Goal: Transaction & Acquisition: Purchase product/service

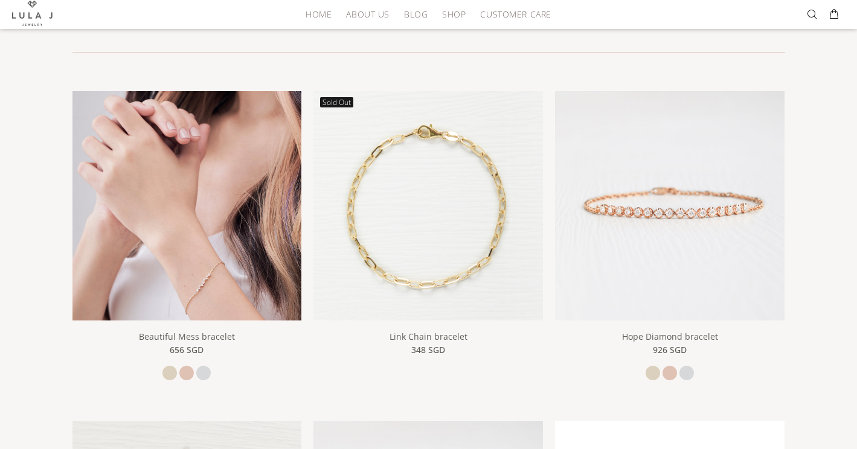
scroll to position [253, 0]
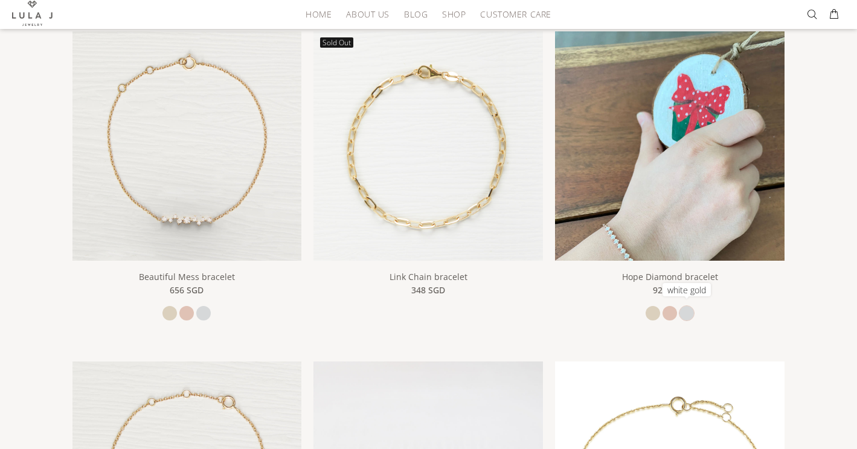
click at [680, 312] on link at bounding box center [687, 313] width 14 height 14
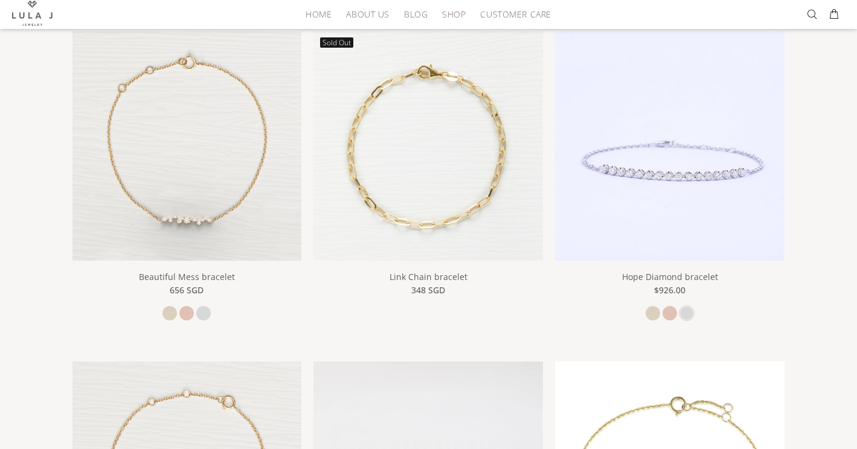
click at [658, 188] on img at bounding box center [670, 146] width 230 height 230
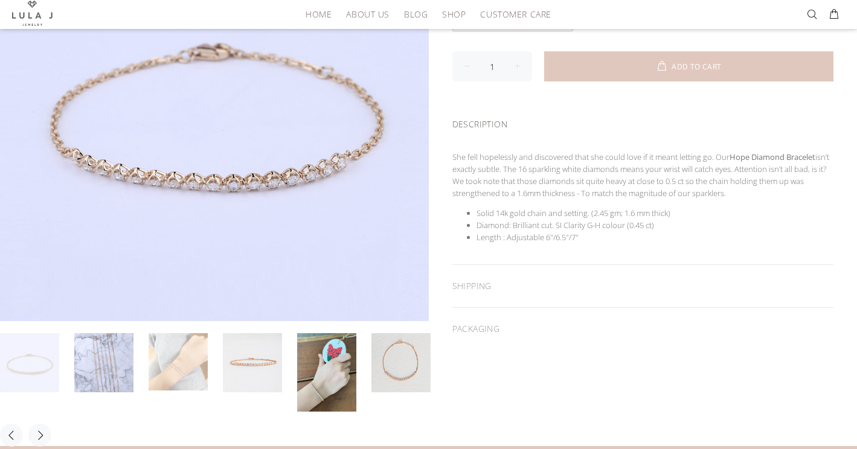
scroll to position [224, 0]
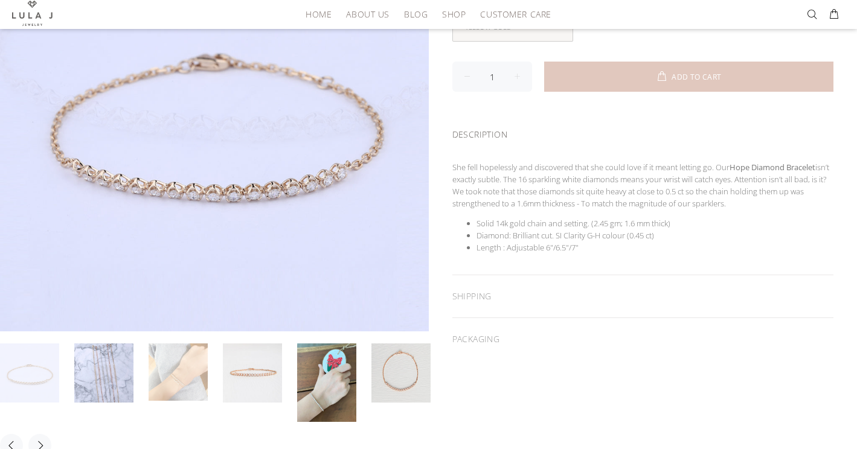
click at [199, 367] on link at bounding box center [178, 372] width 59 height 57
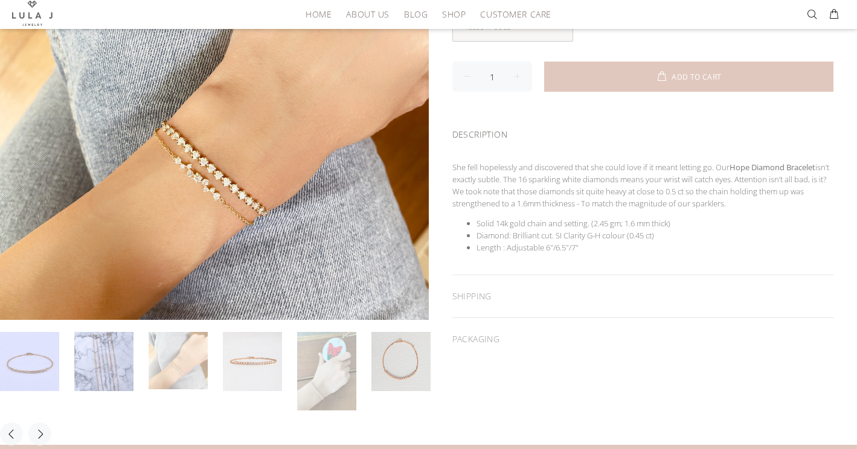
click at [307, 375] on link at bounding box center [326, 371] width 59 height 79
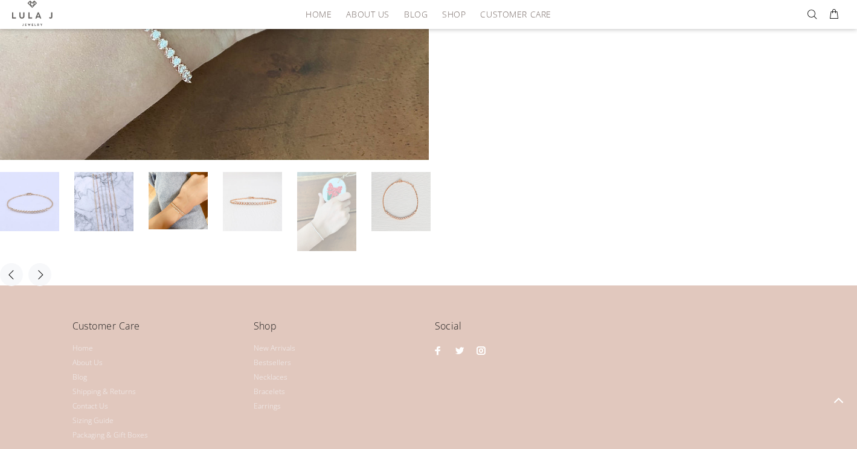
scroll to position [630, 0]
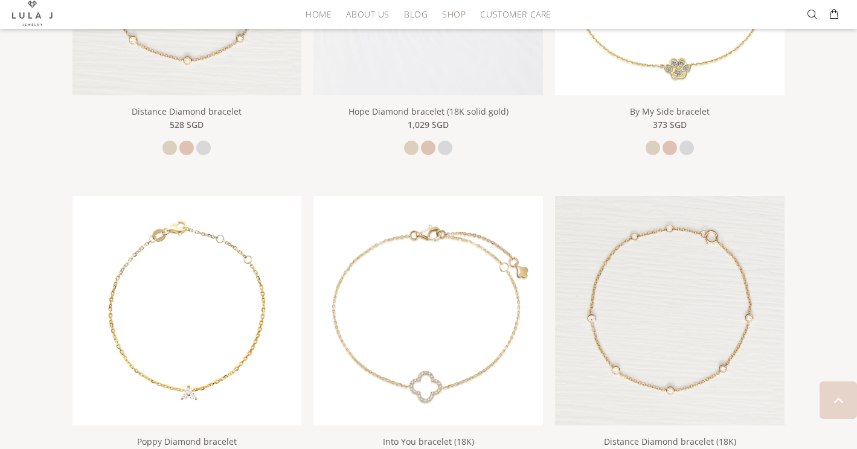
scroll to position [806, 0]
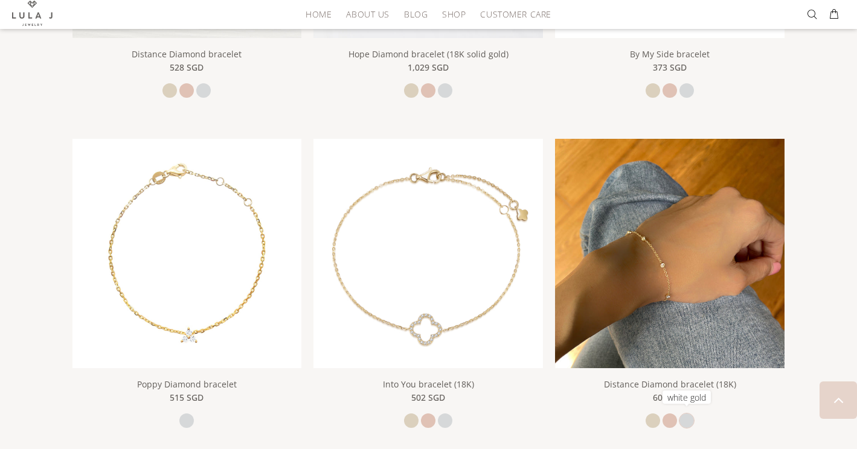
click at [688, 417] on link at bounding box center [687, 421] width 14 height 14
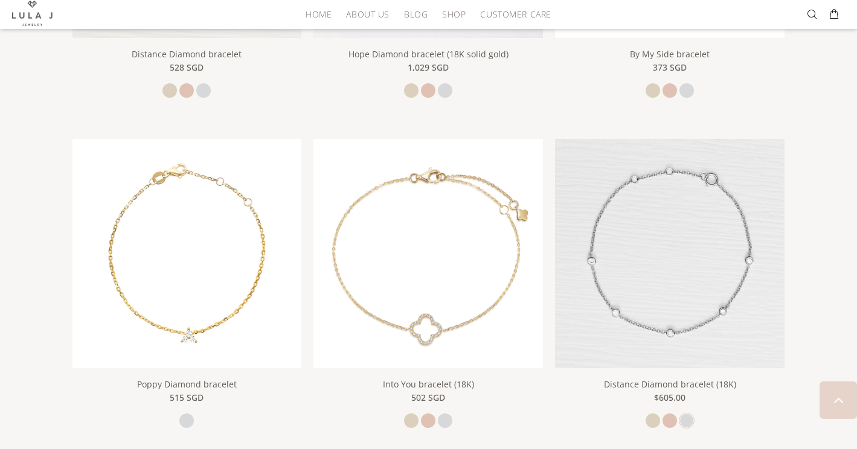
click at [650, 270] on img at bounding box center [670, 254] width 230 height 230
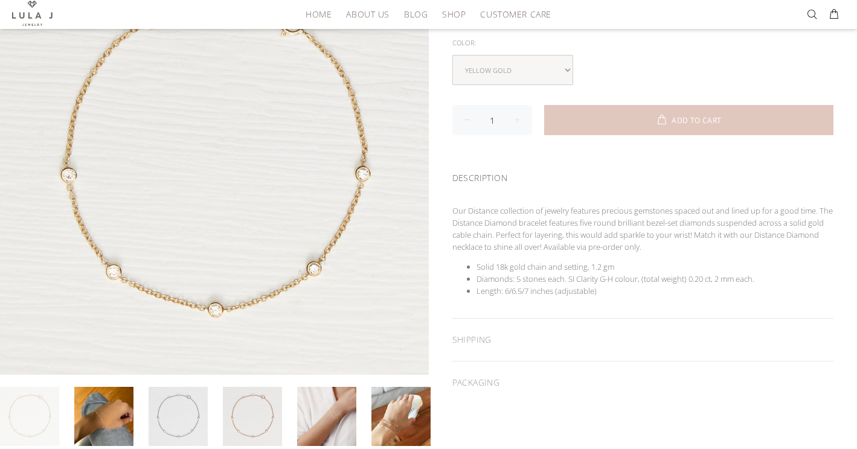
scroll to position [222, 0]
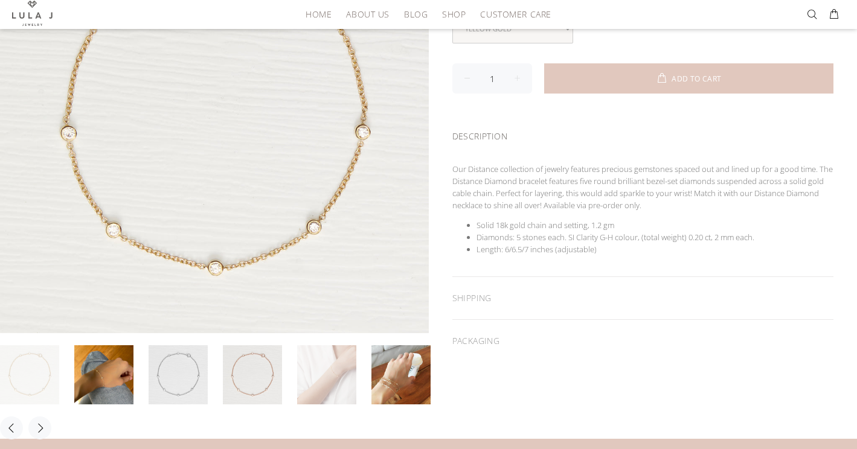
click at [304, 399] on link at bounding box center [326, 375] width 59 height 59
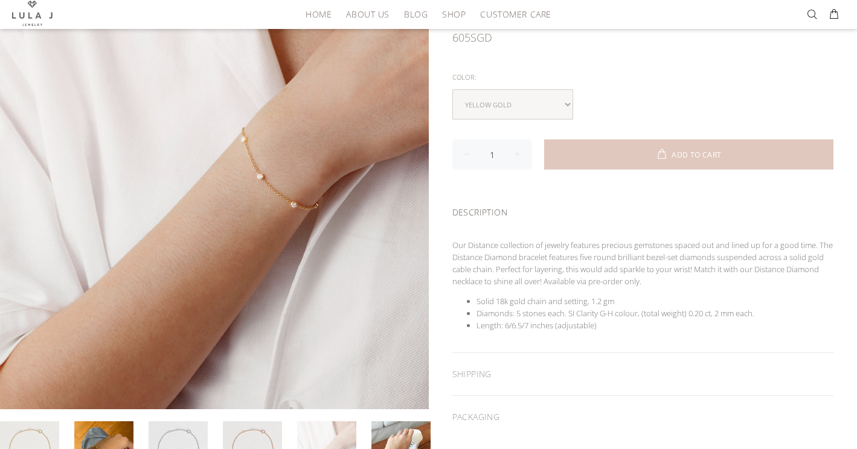
scroll to position [179, 0]
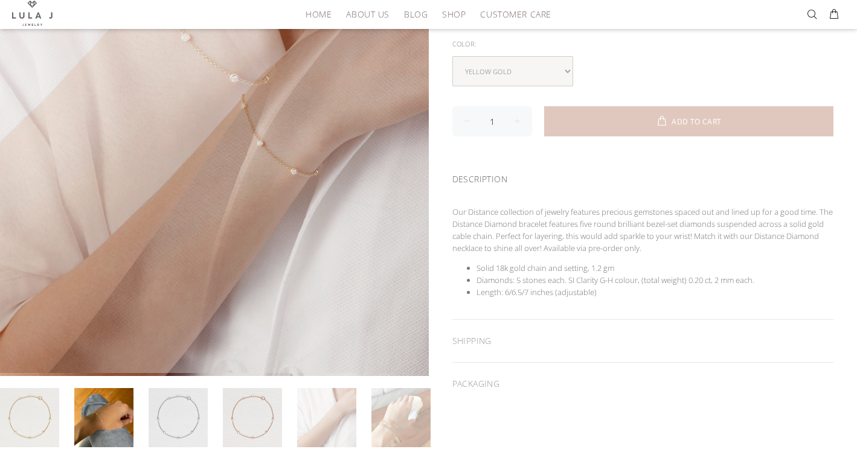
click at [385, 416] on link at bounding box center [401, 417] width 59 height 59
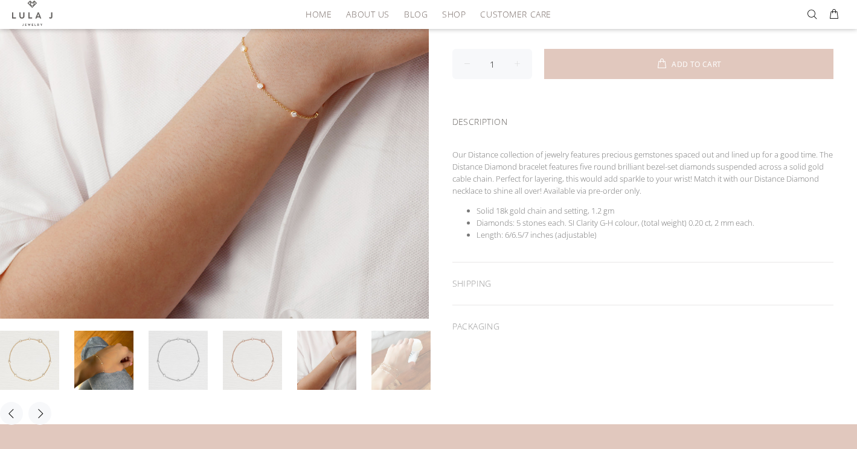
scroll to position [240, 0]
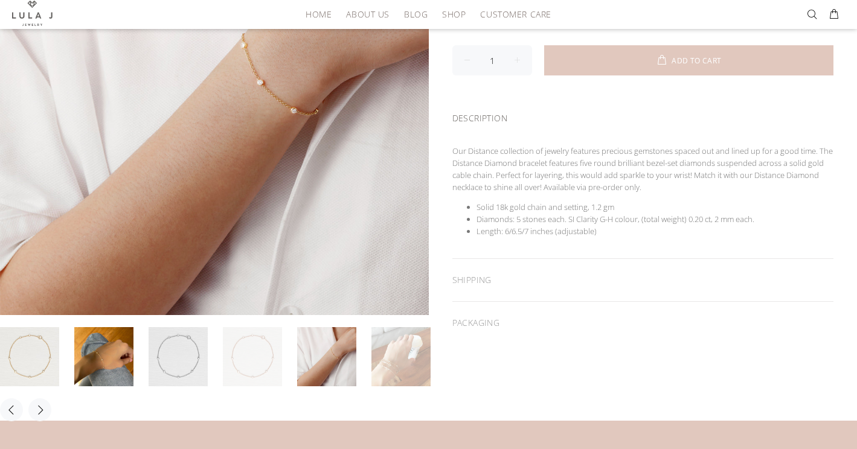
click at [234, 369] on link at bounding box center [252, 356] width 59 height 59
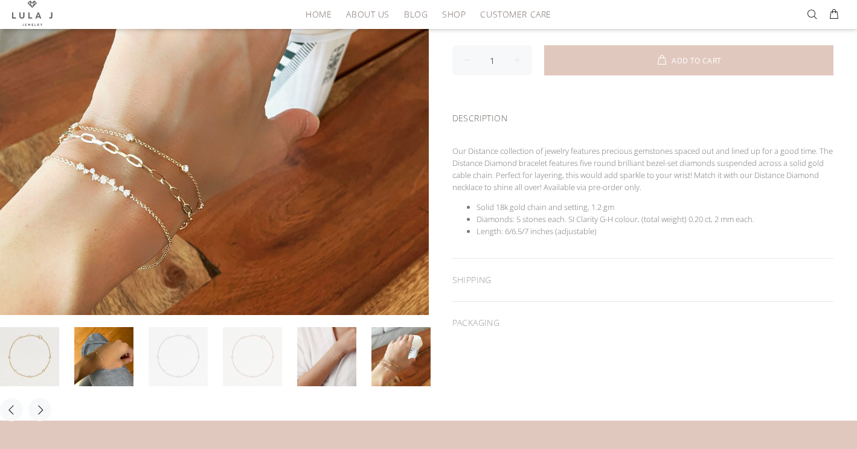
click at [163, 364] on link at bounding box center [178, 356] width 59 height 59
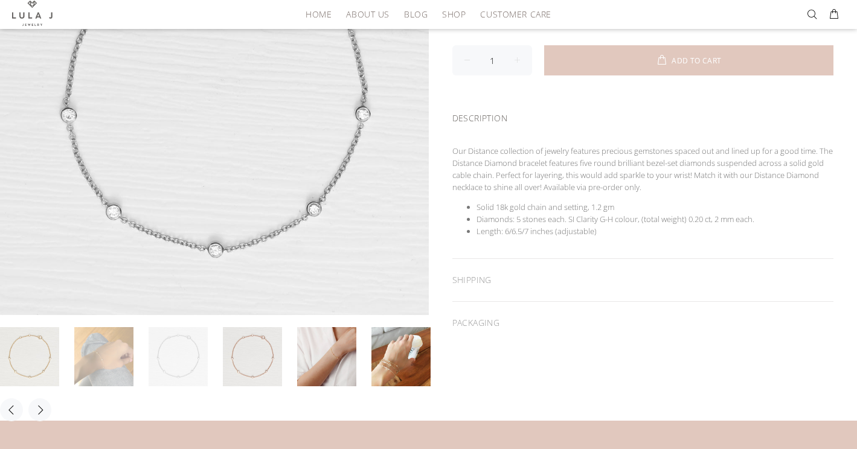
click at [115, 352] on link at bounding box center [103, 356] width 59 height 59
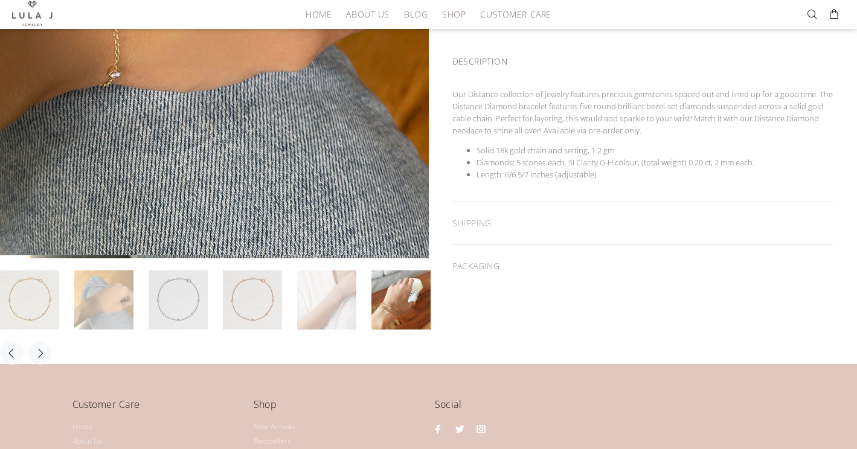
scroll to position [321, 0]
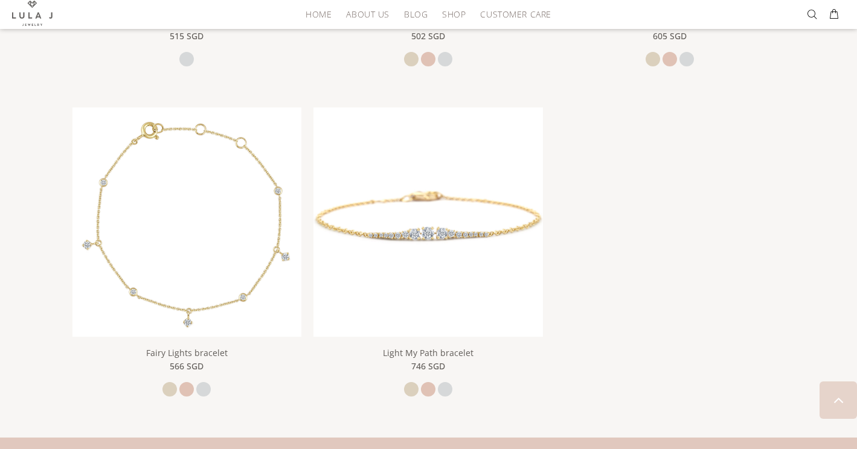
scroll to position [1171, 0]
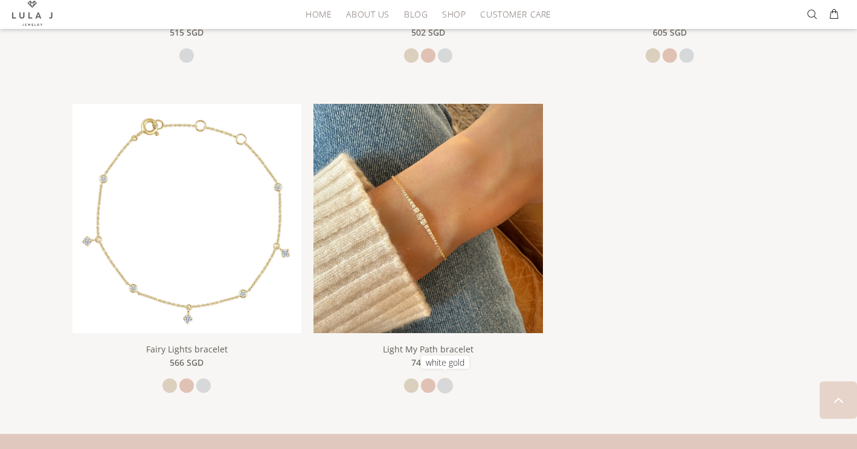
click at [445, 388] on link at bounding box center [445, 386] width 14 height 14
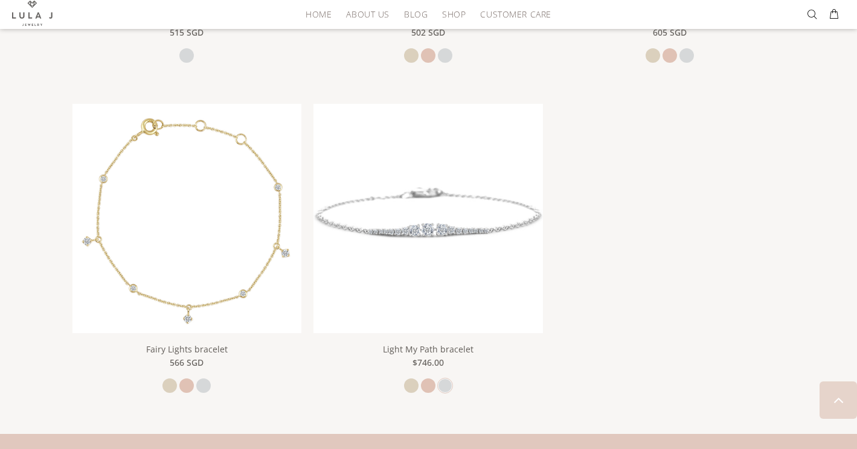
click at [444, 285] on img at bounding box center [429, 219] width 230 height 230
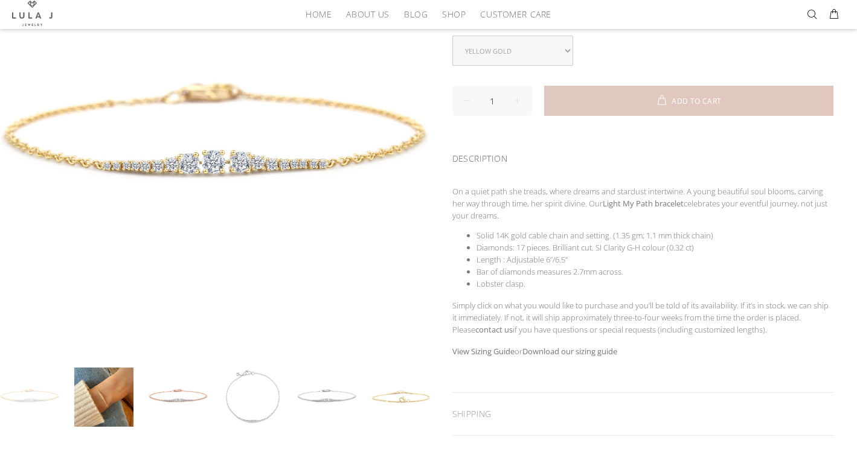
scroll to position [201, 0]
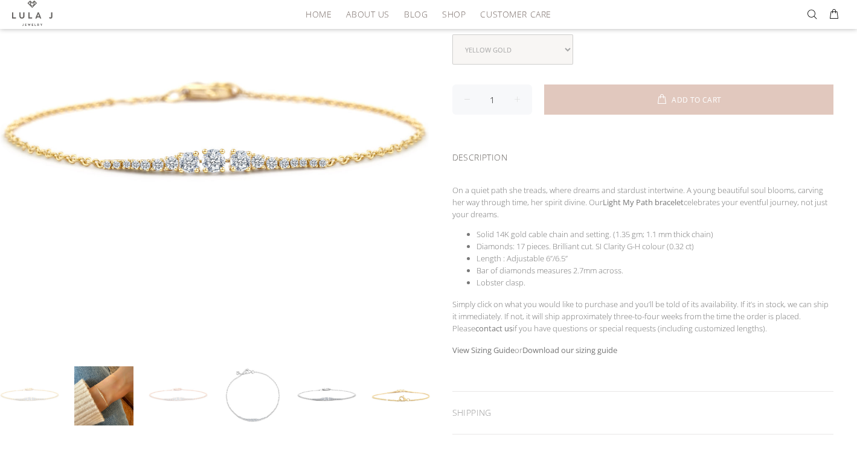
click at [190, 396] on link at bounding box center [178, 396] width 59 height 59
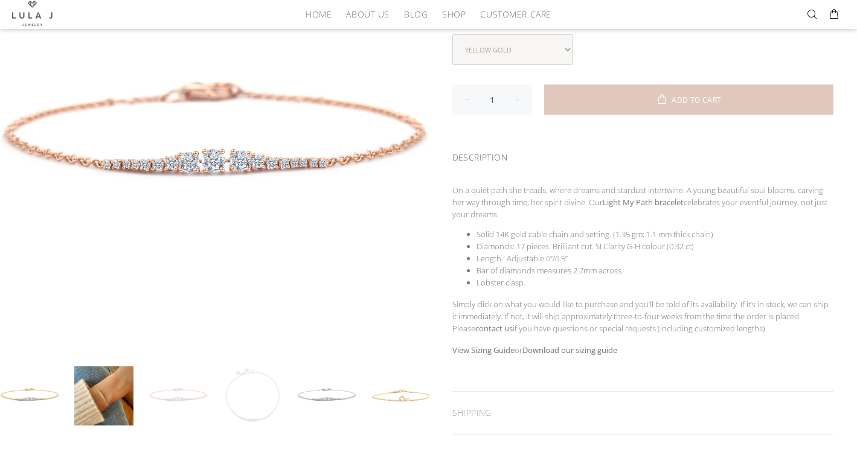
click at [285, 385] on li at bounding box center [260, 396] width 74 height 59
click at [321, 382] on link at bounding box center [327, 396] width 59 height 59
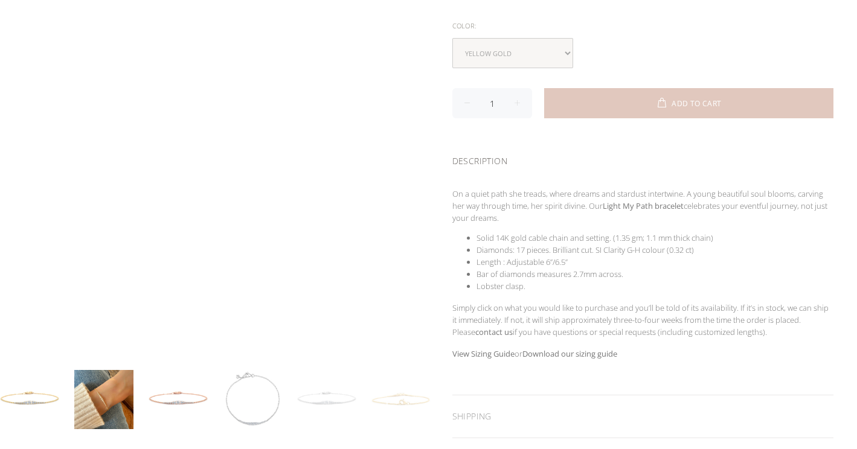
scroll to position [221, 0]
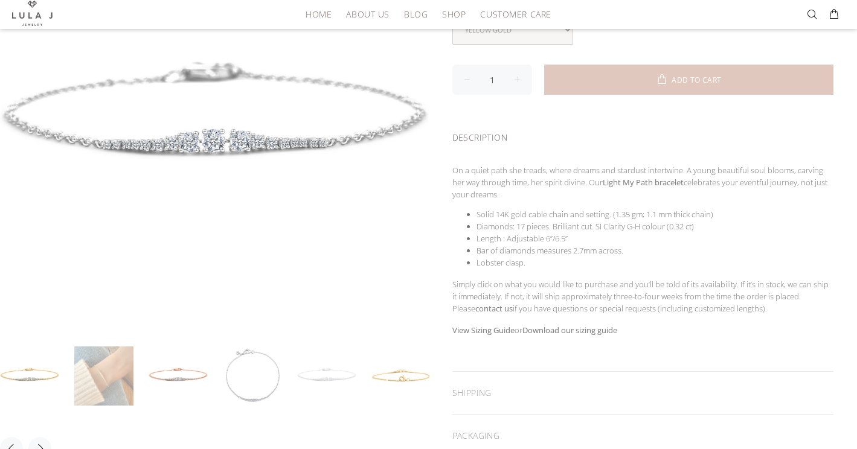
click at [116, 386] on link at bounding box center [103, 376] width 59 height 59
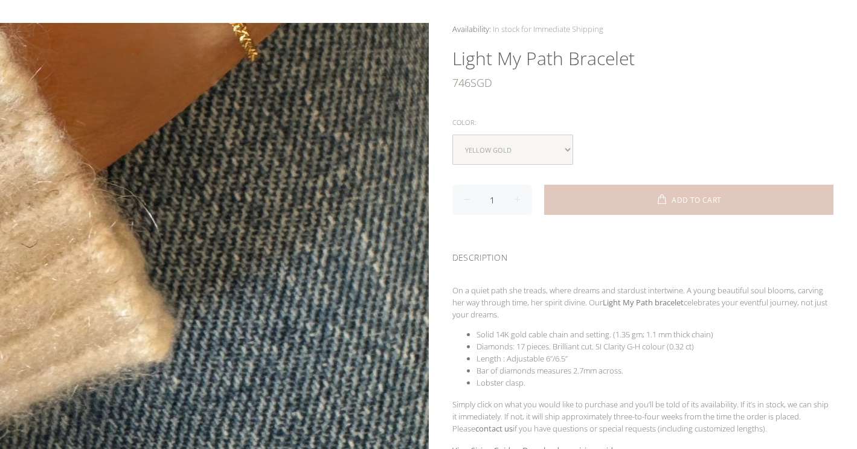
scroll to position [0, 0]
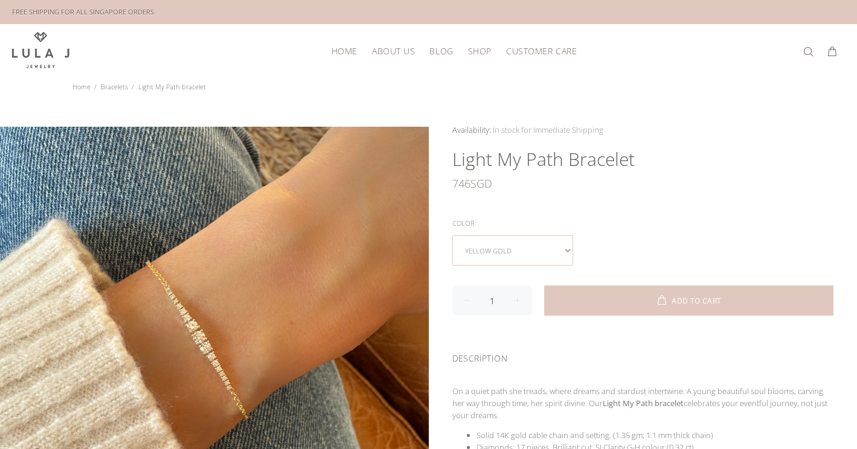
click at [530, 244] on select "yellow gold rose gold white gold" at bounding box center [512, 251] width 121 height 30
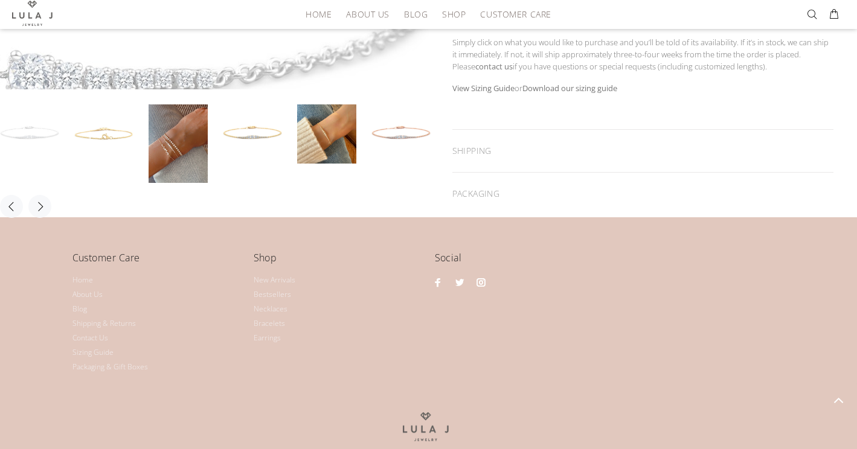
scroll to position [487, 0]
